Goal: Find specific page/section: Find specific page/section

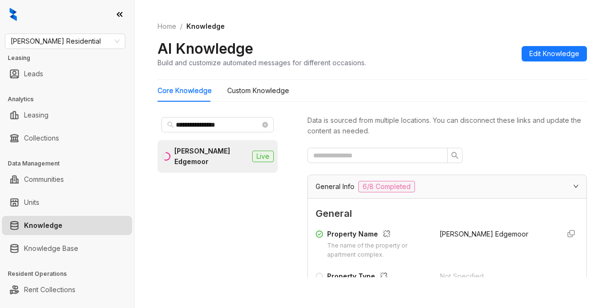
scroll to position [192, 0]
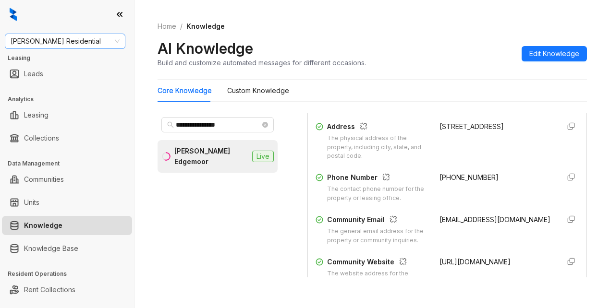
click at [78, 48] on span "Griffis Residential" at bounding box center [65, 41] width 109 height 14
type input "******"
click at [69, 62] on div "United Apartment Group" at bounding box center [64, 60] width 105 height 11
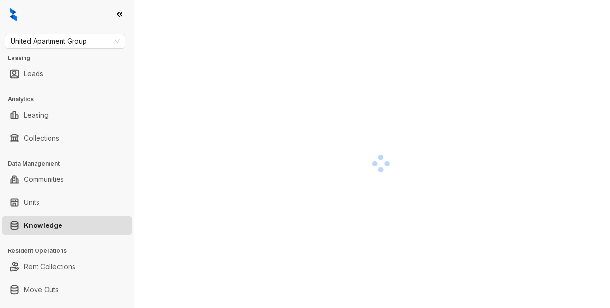
click at [360, 23] on div at bounding box center [381, 164] width 447 height 308
click at [356, 17] on div at bounding box center [381, 164] width 447 height 308
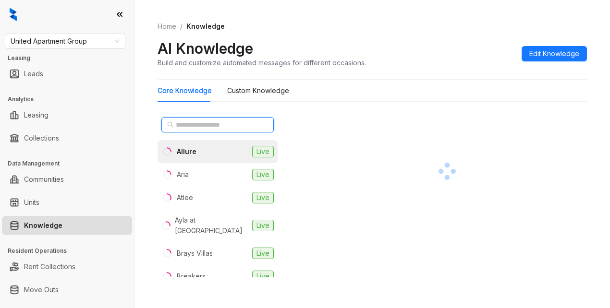
drag, startPoint x: 213, startPoint y: 121, endPoint x: 219, endPoint y: 120, distance: 5.6
click at [213, 121] on input "text" at bounding box center [218, 125] width 85 height 11
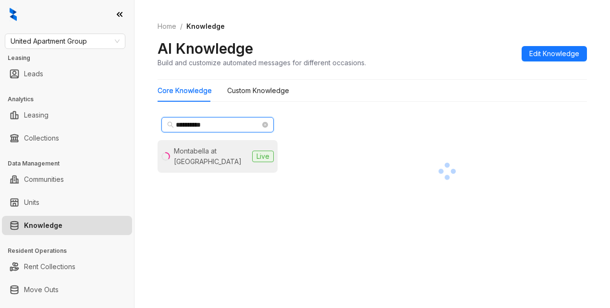
type input "**********"
click at [173, 148] on div "Montabella at [GEOGRAPHIC_DATA]" at bounding box center [204, 156] width 87 height 21
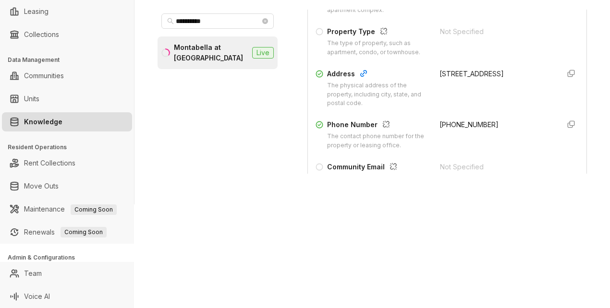
scroll to position [144, 0]
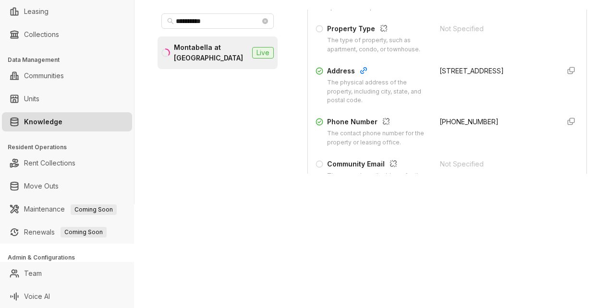
drag, startPoint x: 426, startPoint y: 78, endPoint x: 480, endPoint y: 96, distance: 56.6
click at [480, 96] on div "Address The physical address of the property, including city, state, and postal…" at bounding box center [447, 86] width 263 height 40
copy div "4000 W 34th St, Houston, TX, 77092-6916"
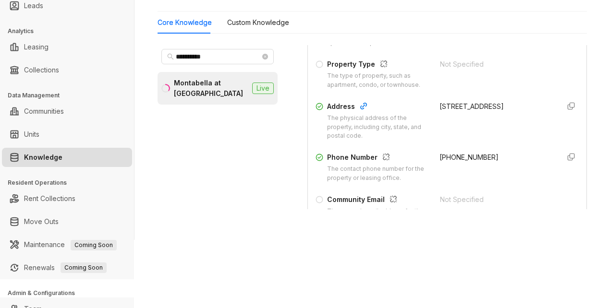
drag, startPoint x: 104, startPoint y: 64, endPoint x: 100, endPoint y: 49, distance: 15.3
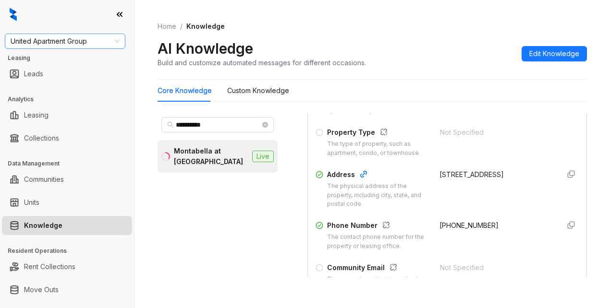
click at [97, 39] on span "United Apartment Group" at bounding box center [65, 41] width 109 height 14
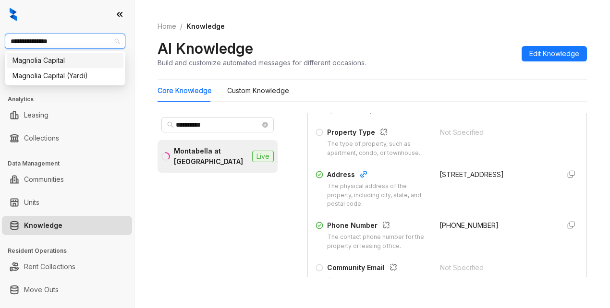
type input "**********"
click at [37, 64] on div "Magnolia Capital" at bounding box center [64, 60] width 105 height 11
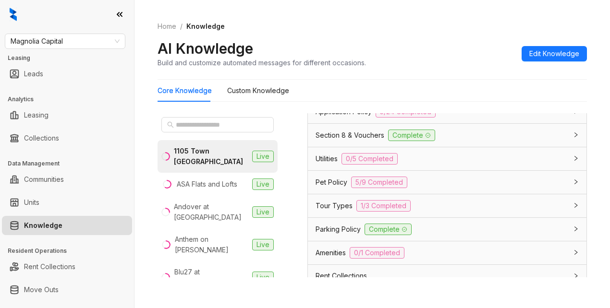
scroll to position [816, 0]
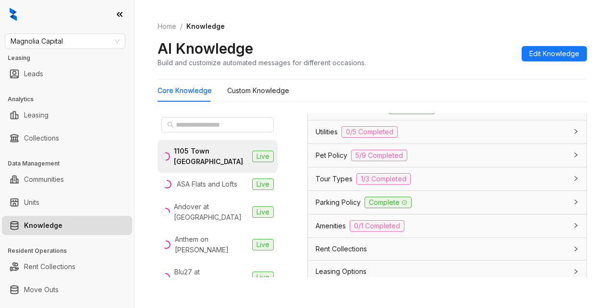
click at [324, 90] on span "Application Policy" at bounding box center [344, 85] width 56 height 11
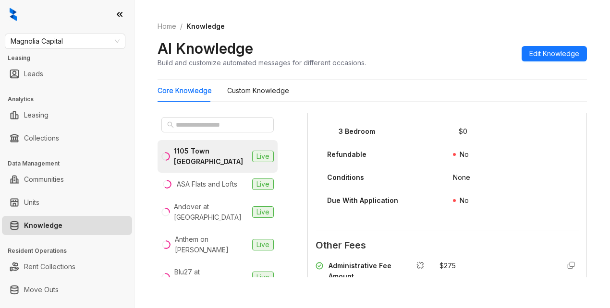
scroll to position [1441, 0]
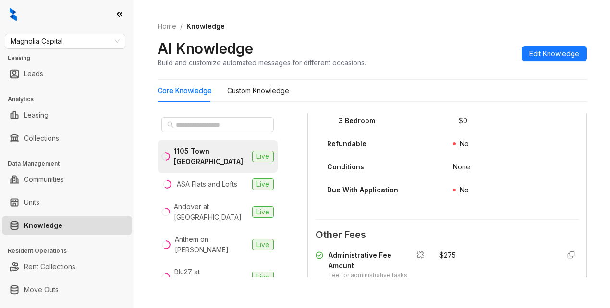
click at [440, 59] on div "AI Knowledge Build and customize automated messages for different occasions. Ed…" at bounding box center [372, 53] width 429 height 28
click at [247, 86] on Knowledge "Custom Knowledge" at bounding box center [258, 90] width 62 height 11
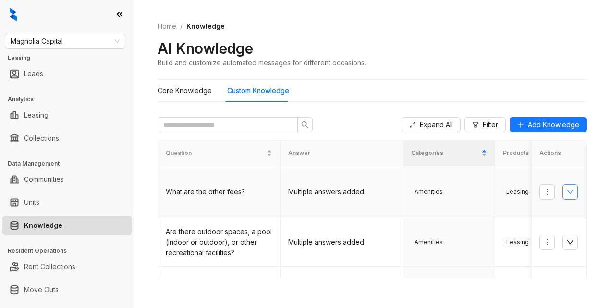
click at [566, 190] on icon "down" at bounding box center [570, 192] width 8 height 8
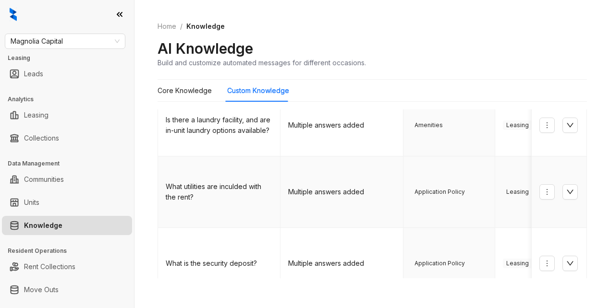
scroll to position [336, 0]
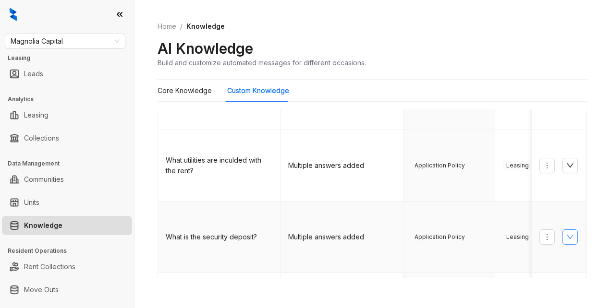
click at [562, 230] on button "button" at bounding box center [569, 237] width 15 height 15
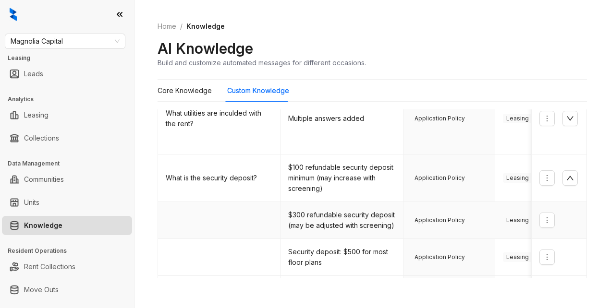
scroll to position [384, 0]
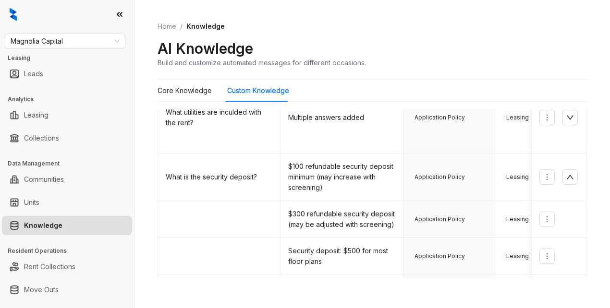
drag, startPoint x: 401, startPoint y: 62, endPoint x: 422, endPoint y: 49, distance: 25.5
click at [402, 61] on div "AI Knowledge Build and customize automated messages for different occasions." at bounding box center [372, 53] width 429 height 28
